Goal: Transaction & Acquisition: Purchase product/service

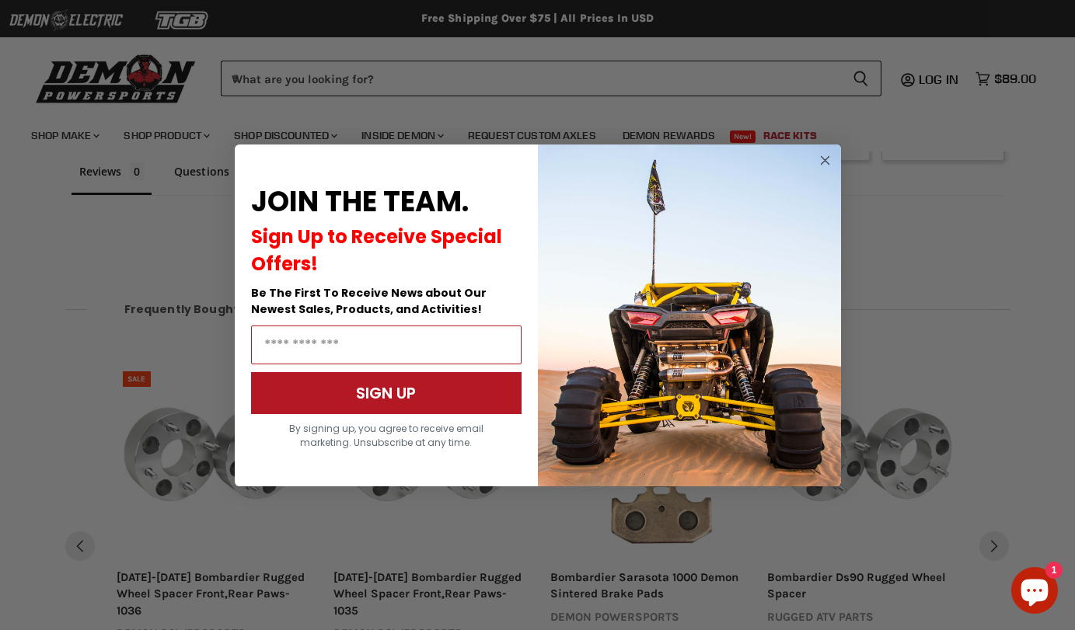
scroll to position [1137, 0]
